Goal: Information Seeking & Learning: Learn about a topic

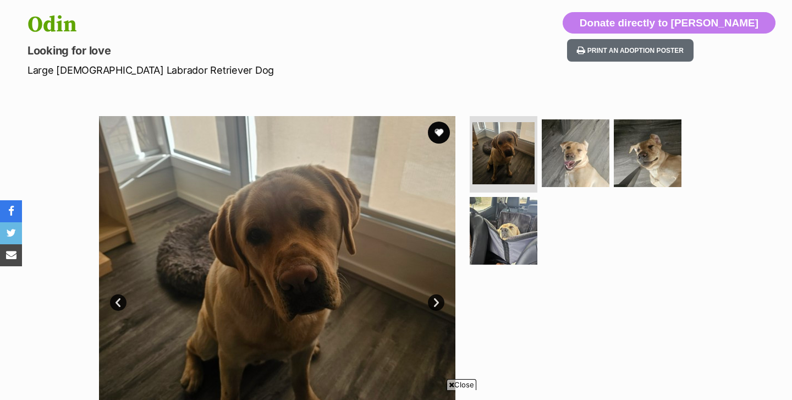
scroll to position [112, 0]
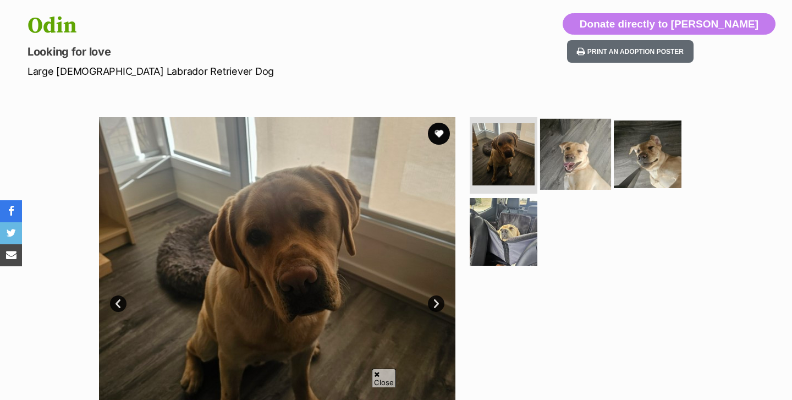
click at [561, 126] on img at bounding box center [575, 153] width 71 height 71
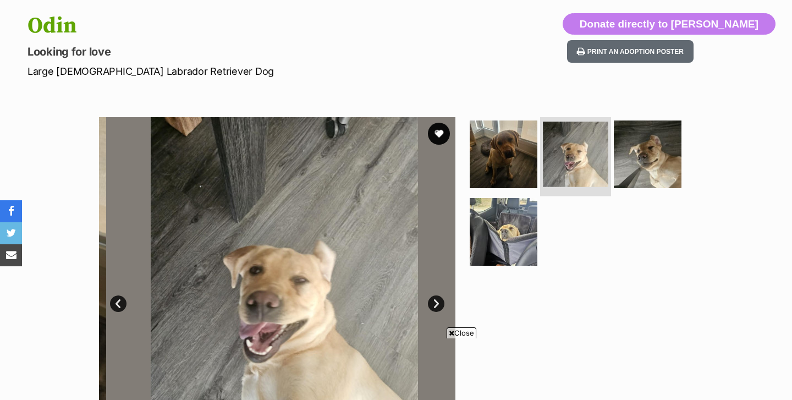
click at [579, 135] on img at bounding box center [575, 154] width 65 height 65
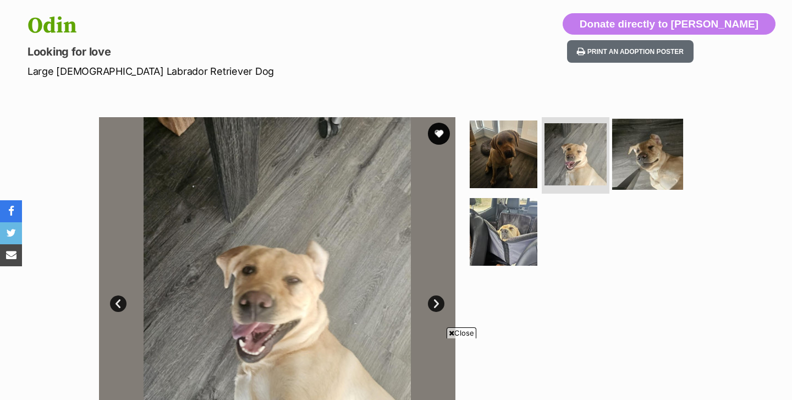
click at [630, 156] on img at bounding box center [647, 153] width 71 height 71
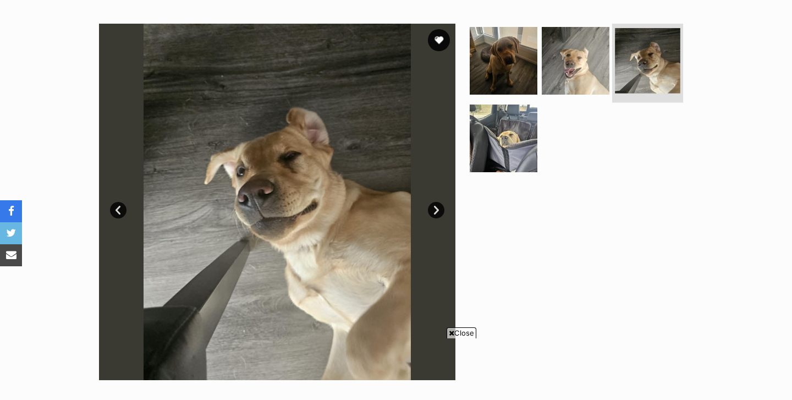
scroll to position [215, 0]
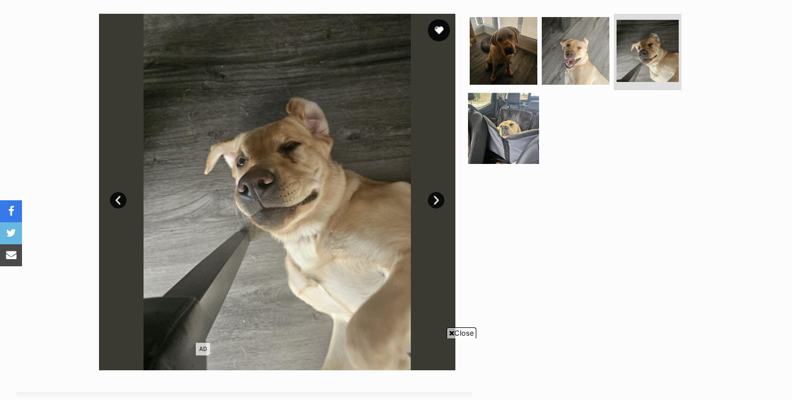
click at [516, 135] on img at bounding box center [503, 128] width 71 height 71
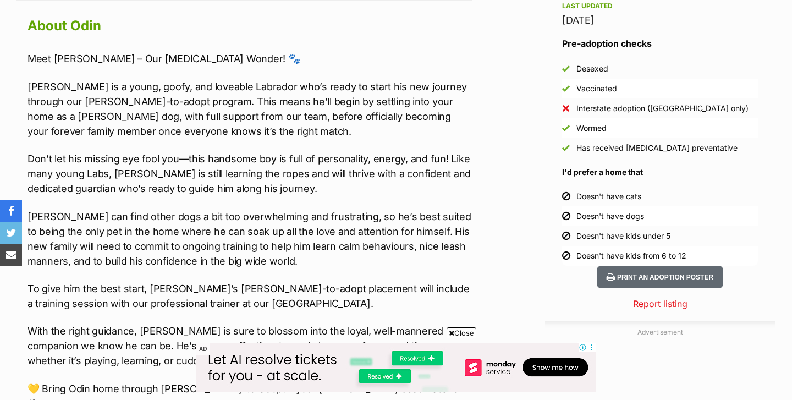
scroll to position [968, 0]
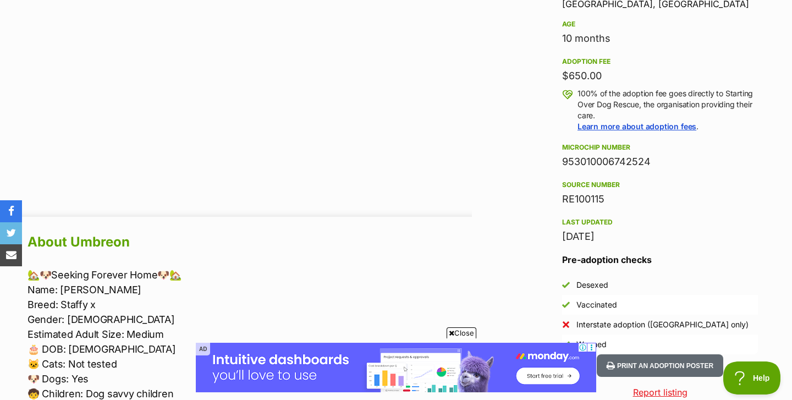
scroll to position [801, 0]
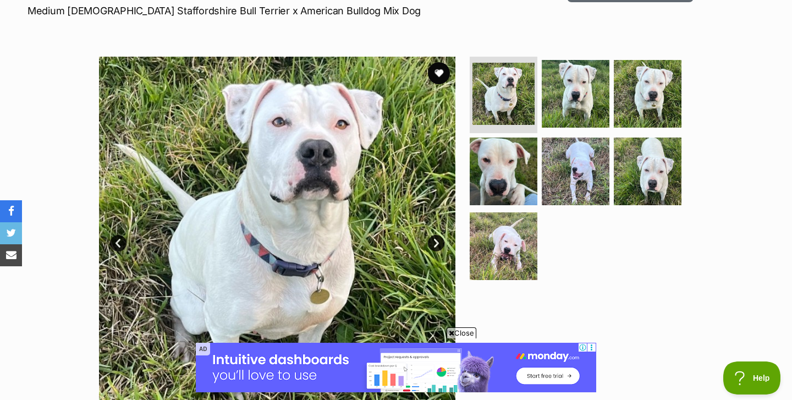
scroll to position [171, 0]
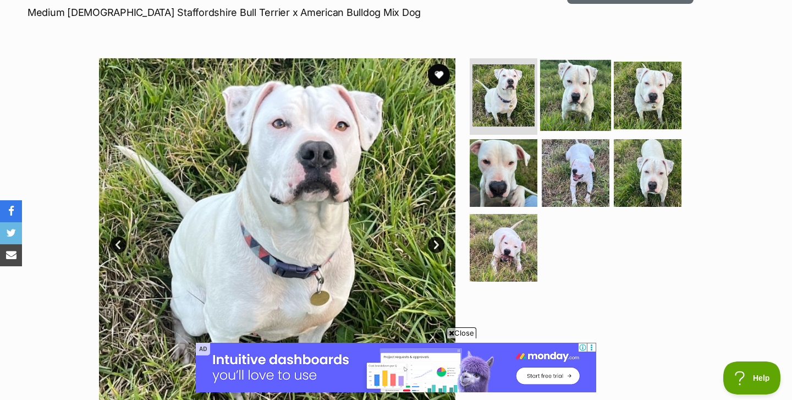
click at [573, 93] on img at bounding box center [575, 94] width 71 height 71
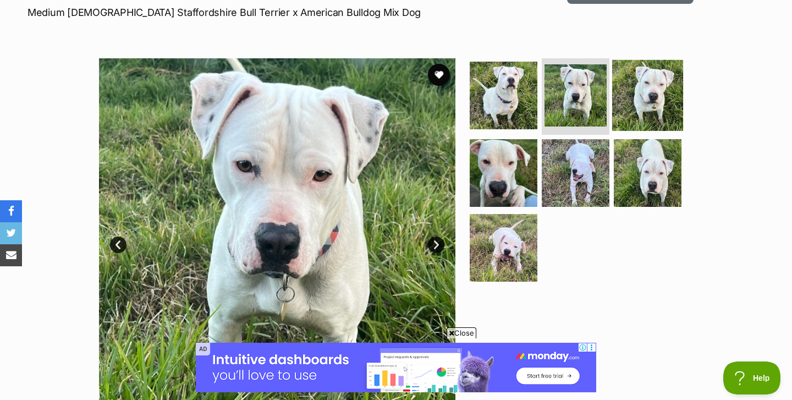
click at [646, 84] on img at bounding box center [647, 94] width 71 height 71
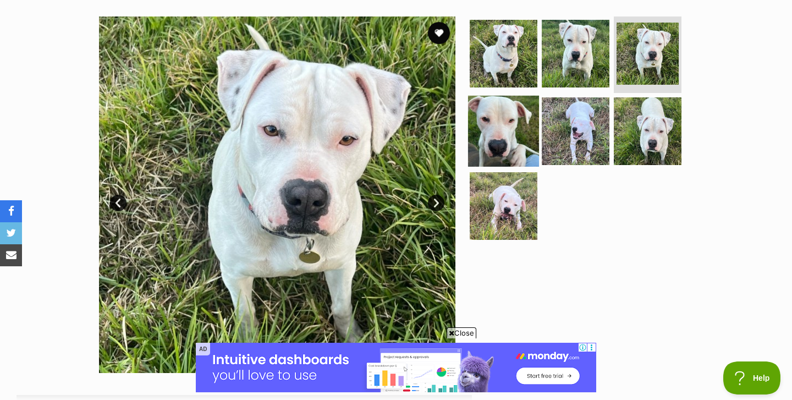
scroll to position [212, 0]
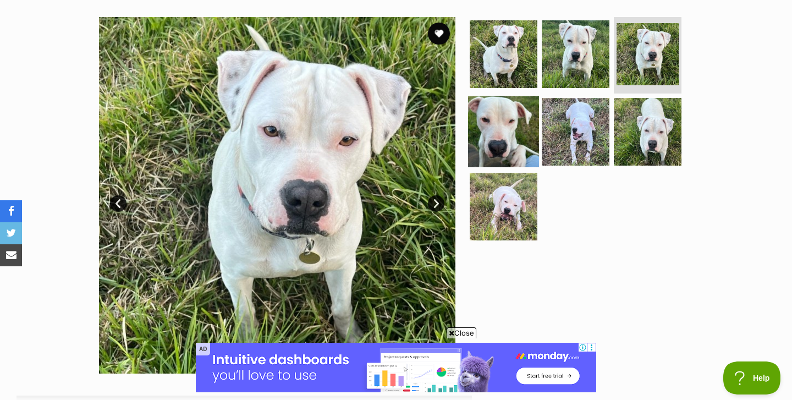
click at [523, 146] on img at bounding box center [503, 131] width 71 height 71
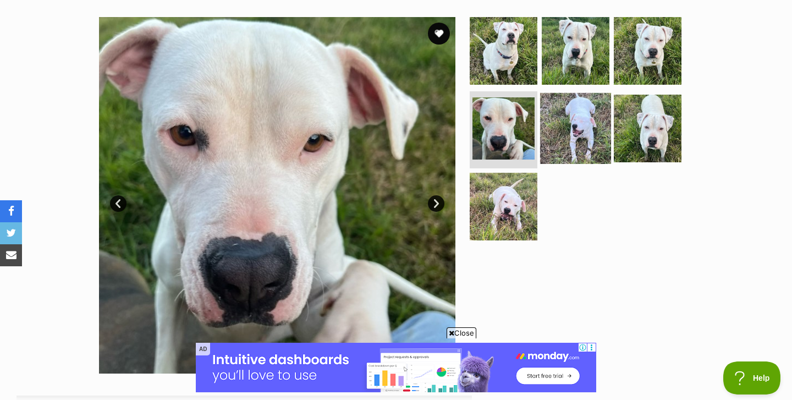
click at [580, 139] on img at bounding box center [575, 128] width 71 height 71
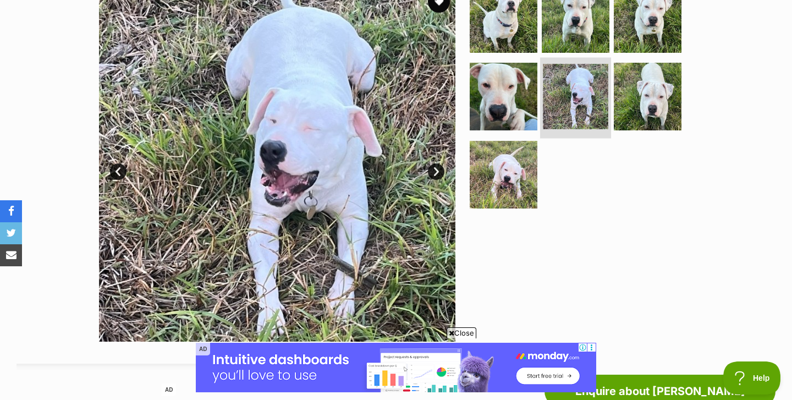
scroll to position [248, 0]
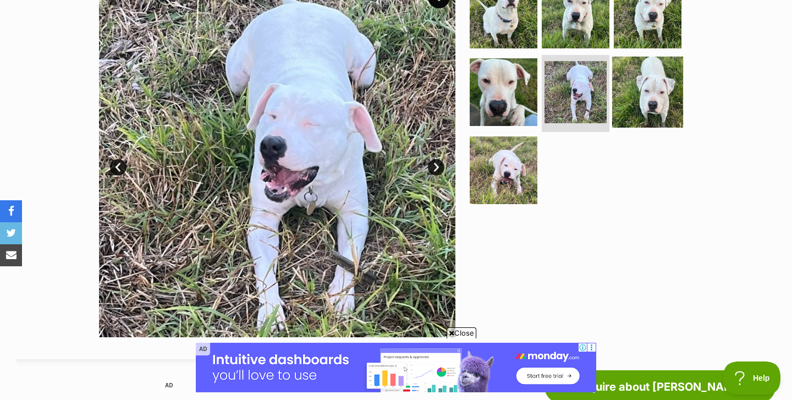
click at [641, 102] on img at bounding box center [647, 92] width 71 height 71
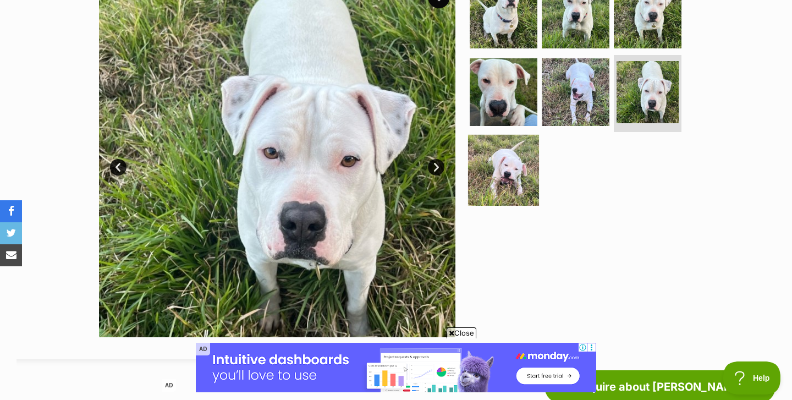
click at [523, 163] on img at bounding box center [503, 170] width 71 height 71
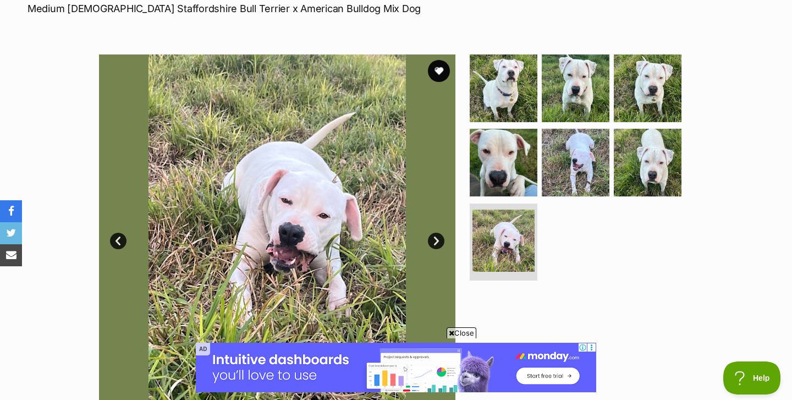
scroll to position [173, 0]
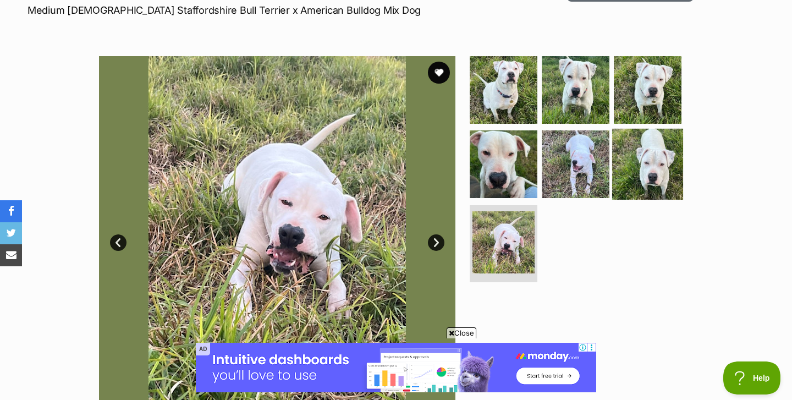
click at [648, 165] on img at bounding box center [647, 164] width 71 height 71
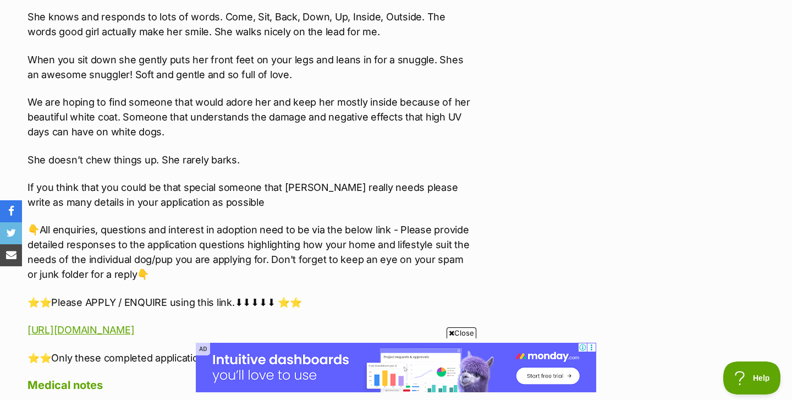
scroll to position [1623, 0]
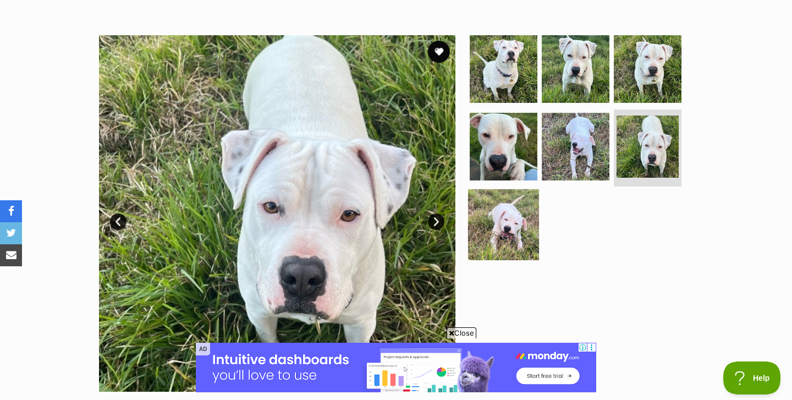
scroll to position [194, 0]
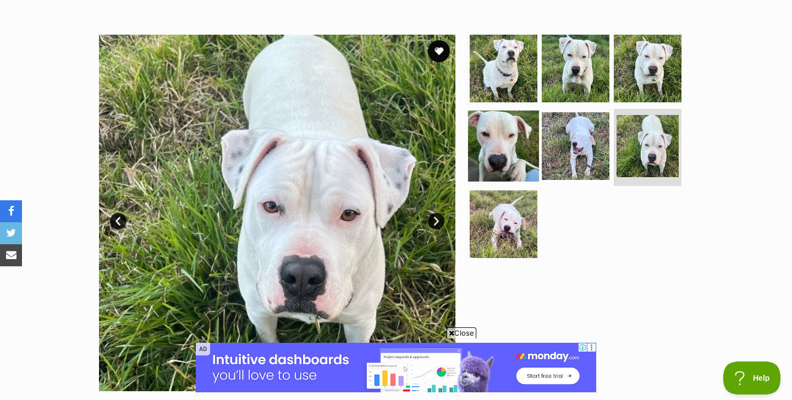
click at [499, 143] on img at bounding box center [503, 146] width 71 height 71
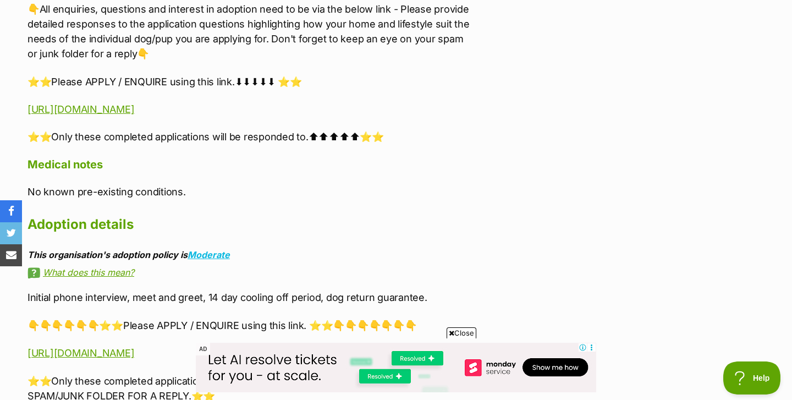
scroll to position [1868, 0]
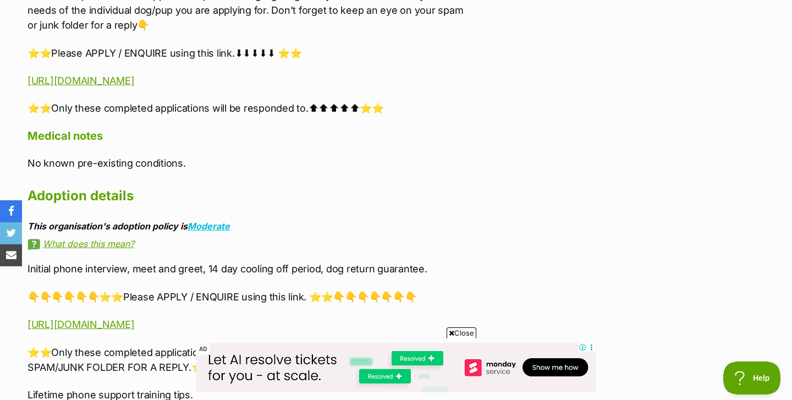
click at [108, 239] on link "What does this mean?" at bounding box center [250, 244] width 444 height 10
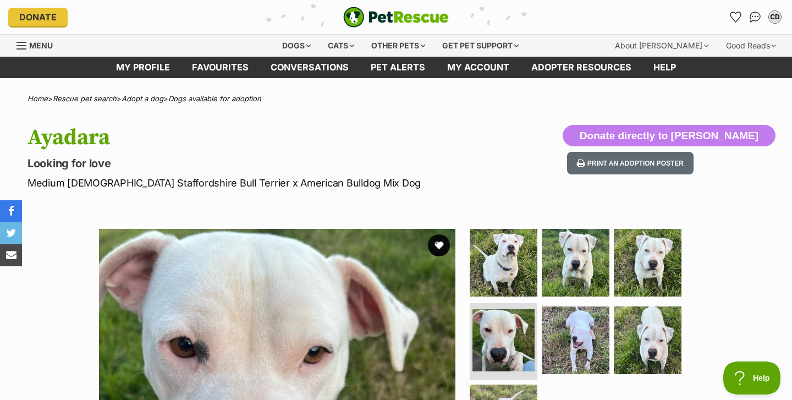
scroll to position [0, 0]
click at [371, 19] on img "PetRescue" at bounding box center [396, 17] width 106 height 21
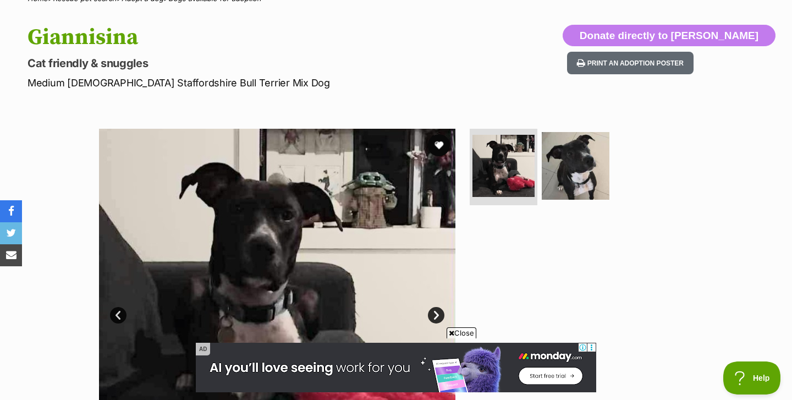
scroll to position [100, 0]
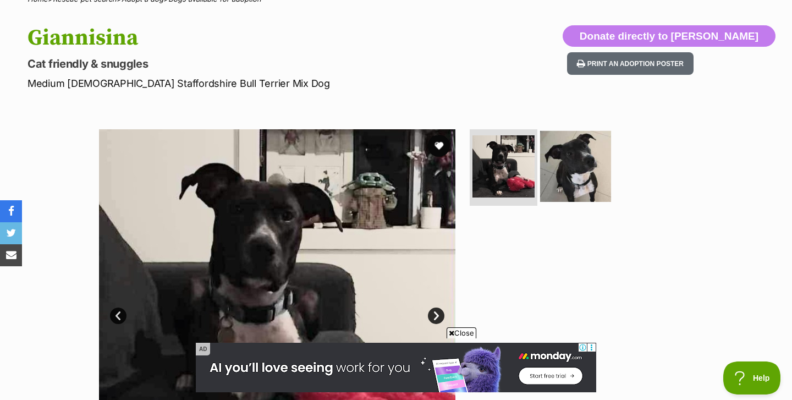
click at [580, 167] on img at bounding box center [575, 165] width 71 height 71
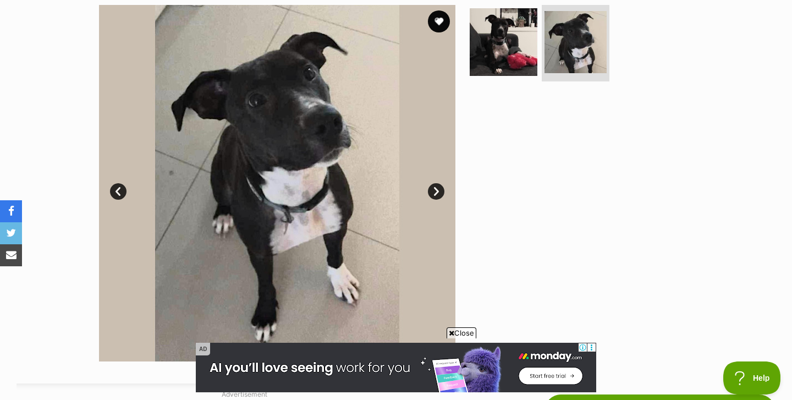
scroll to position [66, 0]
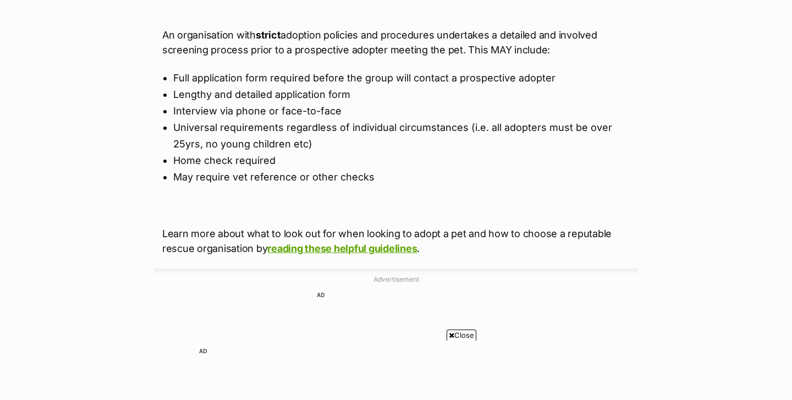
scroll to position [831, 0]
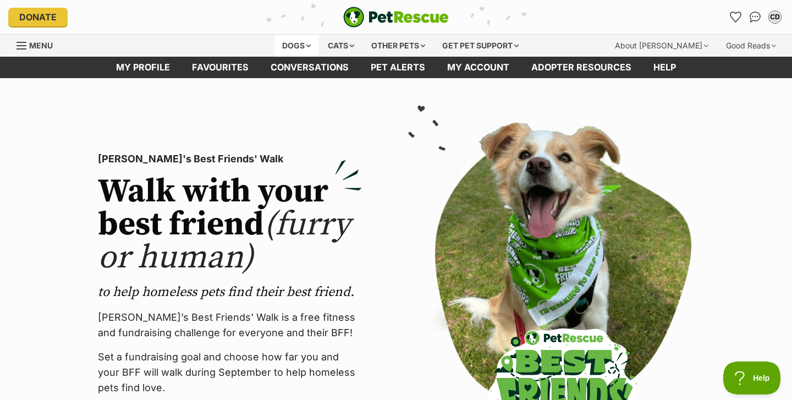
click at [302, 45] on div "Dogs" at bounding box center [296, 46] width 44 height 22
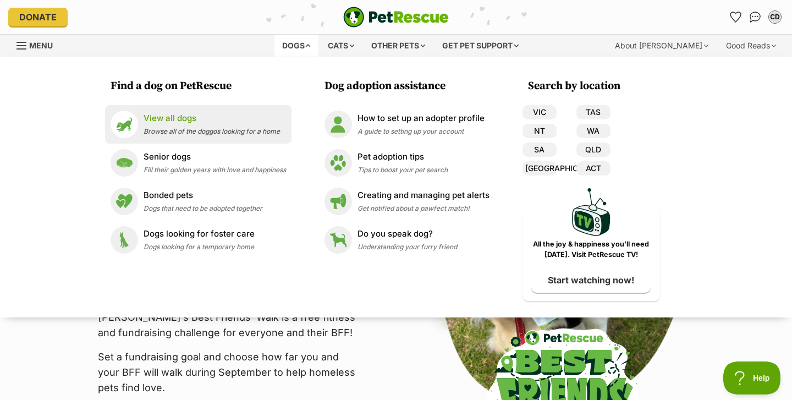
click at [190, 128] on span "Browse all of the doggos looking for a home" at bounding box center [212, 131] width 136 height 8
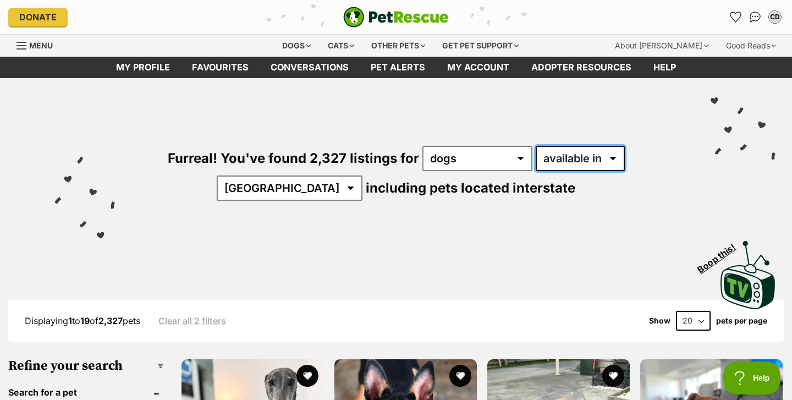
click at [565, 155] on select "available in located in" at bounding box center [580, 158] width 89 height 25
select select "disabled"
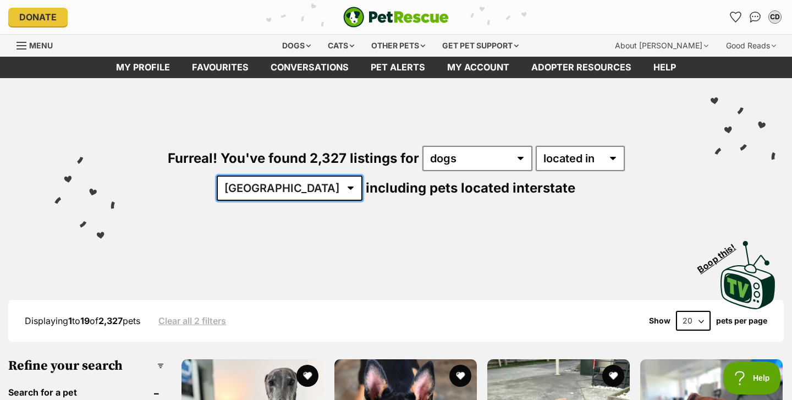
click at [362, 175] on select "[GEOGRAPHIC_DATA] [GEOGRAPHIC_DATA] [GEOGRAPHIC_DATA] [GEOGRAPHIC_DATA] [GEOGRA…" at bounding box center [290, 187] width 146 height 25
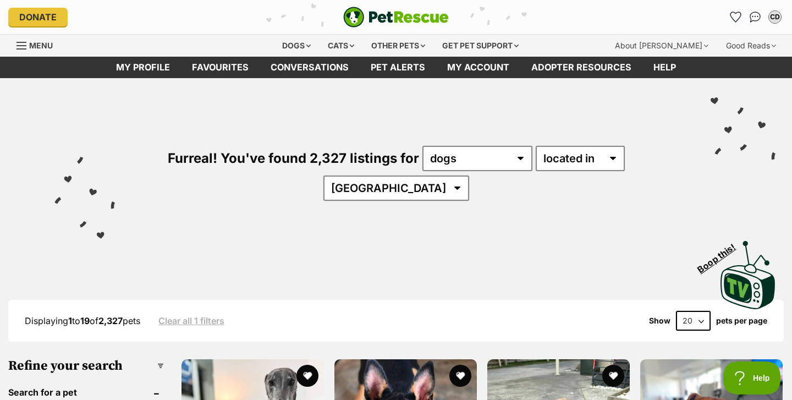
select select "VIC"
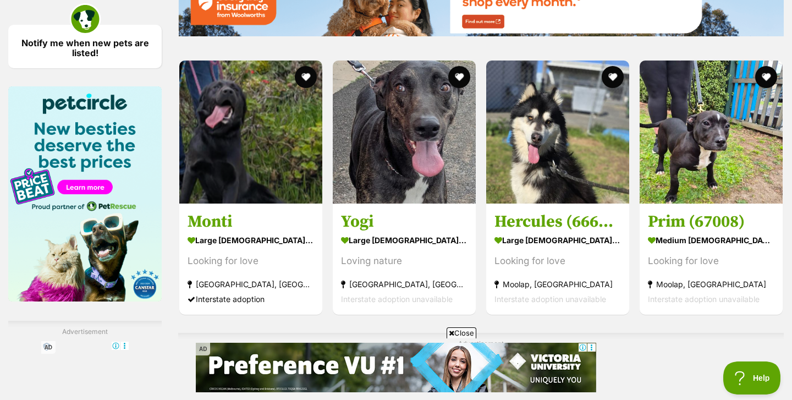
scroll to position [1567, 0]
